Goal: Information Seeking & Learning: Learn about a topic

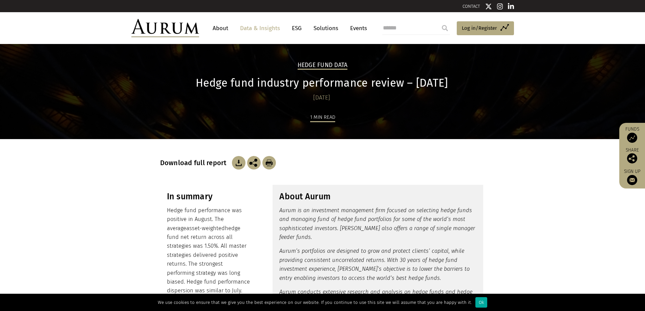
click at [117, 210] on section "In summary Hedge fund performance was positive in August. The average asset-wei…" at bounding box center [322, 257] width 645 height 162
click at [34, 216] on section "In summary Hedge fund performance was positive in August. The average asset-wei…" at bounding box center [322, 257] width 645 height 162
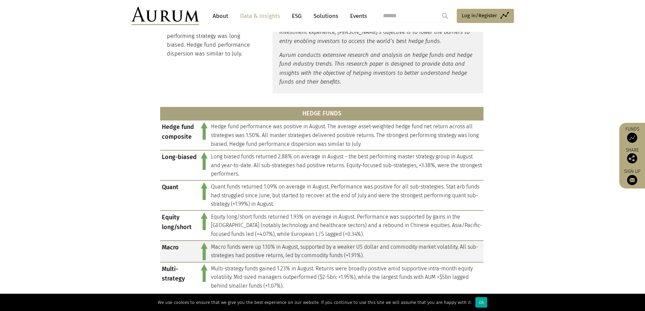
scroll to position [305, 0]
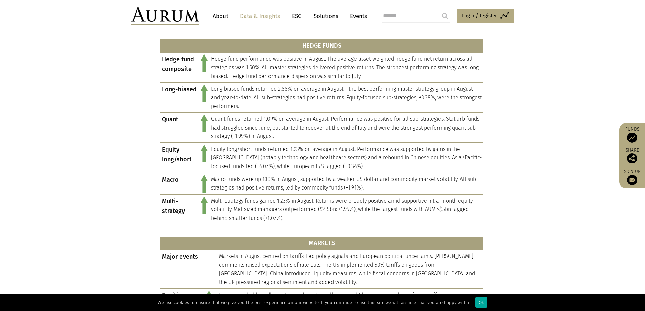
click at [155, 164] on div "HEDGE FUNDS Hedge fund composite Hedge fund performance was positive in August.…" at bounding box center [322, 259] width 339 height 451
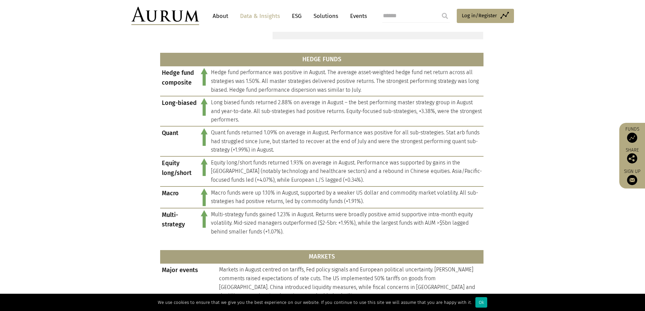
click at [155, 164] on div "HEDGE FUNDS Hedge fund composite Hedge fund performance was positive in August.…" at bounding box center [322, 273] width 339 height 451
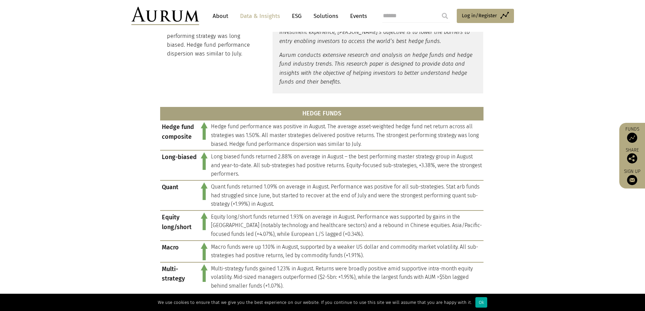
scroll to position [271, 0]
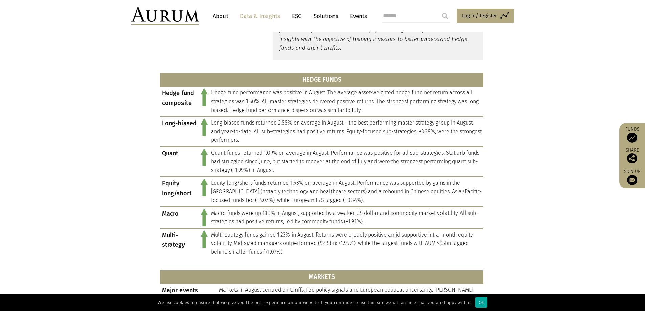
click at [629, 139] on img at bounding box center [632, 138] width 10 height 10
click at [360, 75] on th "HEDGE FUNDS" at bounding box center [321, 80] width 323 height 14
drag, startPoint x: 299, startPoint y: 80, endPoint x: 344, endPoint y: 80, distance: 45.7
click at [344, 80] on th "HEDGE FUNDS" at bounding box center [321, 80] width 323 height 14
click at [345, 80] on th "HEDGE FUNDS" at bounding box center [321, 80] width 323 height 14
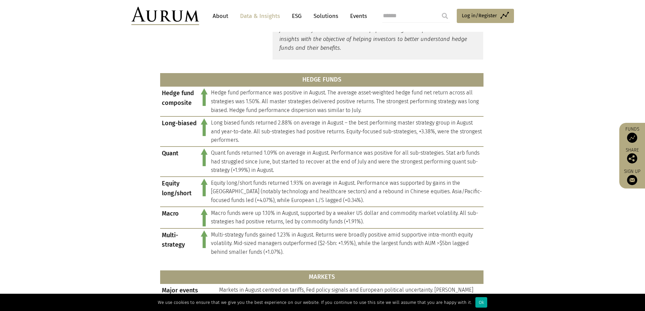
click at [121, 95] on section "HEDGE FUNDS Hedge fund composite Hedge fund performance was positive in August.…" at bounding box center [322, 293] width 645 height 451
click at [181, 72] on div "HEDGE FUNDS Hedge fund composite Hedge fund performance was positive in August.…" at bounding box center [321, 293] width 323 height 451
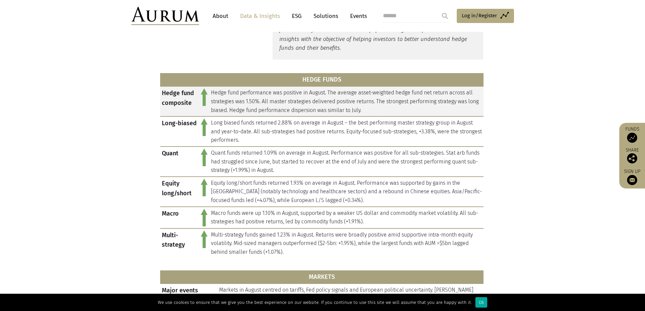
click at [177, 96] on td "Hedge fund composite" at bounding box center [179, 101] width 39 height 30
click at [161, 94] on td "Hedge fund composite" at bounding box center [179, 101] width 39 height 30
click at [163, 94] on td "Hedge fund composite" at bounding box center [179, 101] width 39 height 30
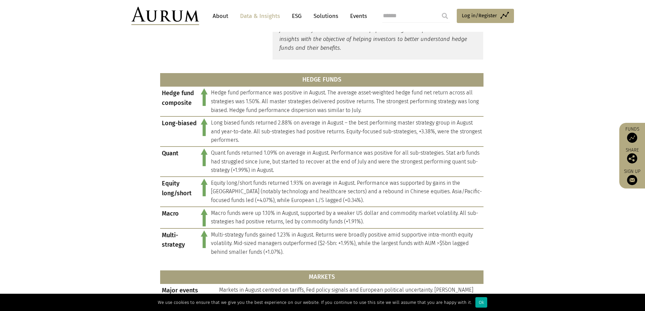
drag, startPoint x: 296, startPoint y: 79, endPoint x: 339, endPoint y: 79, distance: 43.3
click at [339, 79] on th "HEDGE FUNDS" at bounding box center [321, 80] width 323 height 14
drag, startPoint x: 343, startPoint y: 79, endPoint x: 289, endPoint y: 74, distance: 54.3
click at [289, 74] on th "HEDGE FUNDS" at bounding box center [321, 80] width 323 height 14
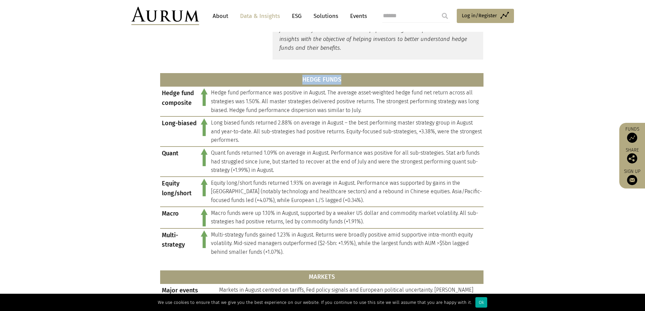
click at [289, 74] on th "HEDGE FUNDS" at bounding box center [321, 80] width 323 height 14
drag, startPoint x: 298, startPoint y: 77, endPoint x: 346, endPoint y: 79, distance: 48.5
click at [346, 79] on th "HEDGE FUNDS" at bounding box center [321, 80] width 323 height 14
drag, startPoint x: 303, startPoint y: 81, endPoint x: 342, endPoint y: 81, distance: 38.9
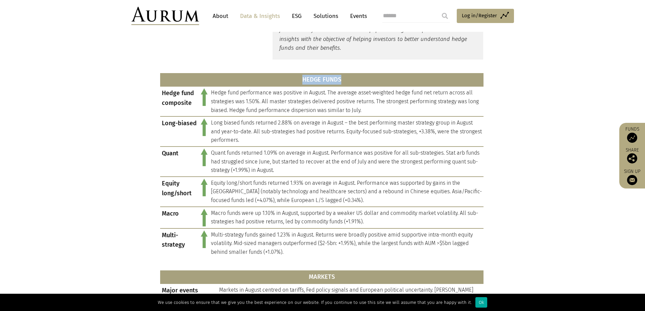
click at [342, 81] on th "HEDGE FUNDS" at bounding box center [321, 80] width 323 height 14
drag, startPoint x: 303, startPoint y: 78, endPoint x: 341, endPoint y: 80, distance: 38.7
click at [341, 80] on th "HEDGE FUNDS" at bounding box center [321, 80] width 323 height 14
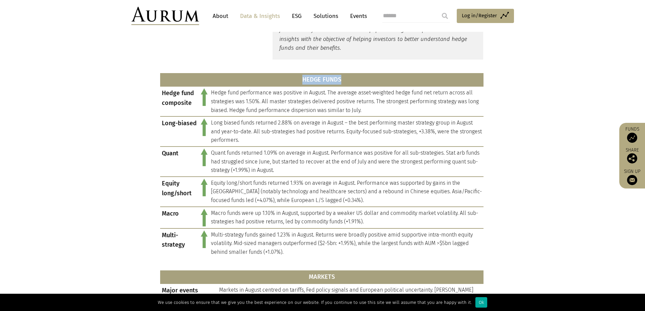
drag, startPoint x: 301, startPoint y: 77, endPoint x: 340, endPoint y: 78, distance: 38.9
click at [340, 78] on th "HEDGE FUNDS" at bounding box center [321, 80] width 323 height 14
click at [341, 78] on th "HEDGE FUNDS" at bounding box center [321, 80] width 323 height 14
drag, startPoint x: 341, startPoint y: 78, endPoint x: 303, endPoint y: 77, distance: 37.6
click at [303, 77] on th "HEDGE FUNDS" at bounding box center [321, 80] width 323 height 14
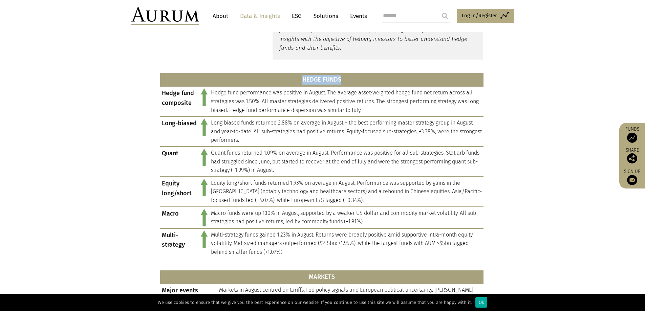
click at [303, 77] on th "HEDGE FUNDS" at bounding box center [321, 80] width 323 height 14
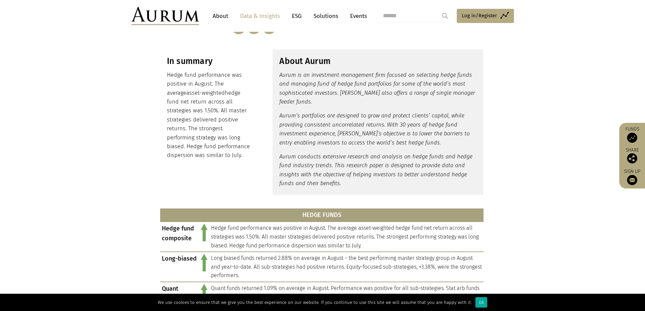
scroll to position [0, 0]
